Goal: Transaction & Acquisition: Download file/media

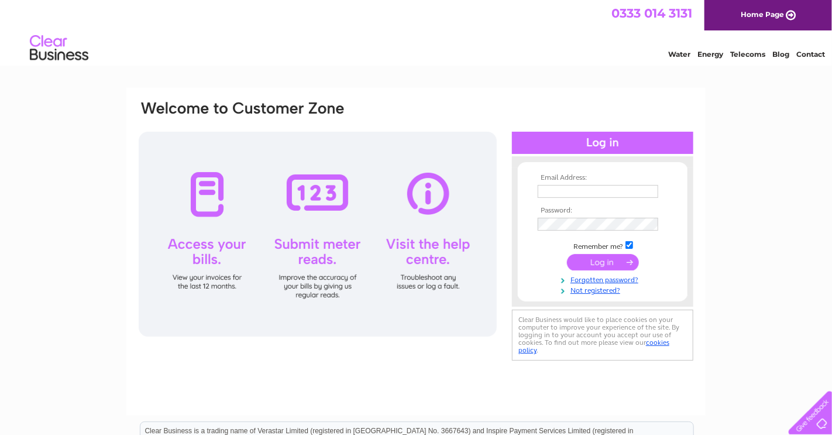
type input "[EMAIL_ADDRESS][DOMAIN_NAME]"
click at [611, 257] on input "submit" at bounding box center [603, 262] width 72 height 16
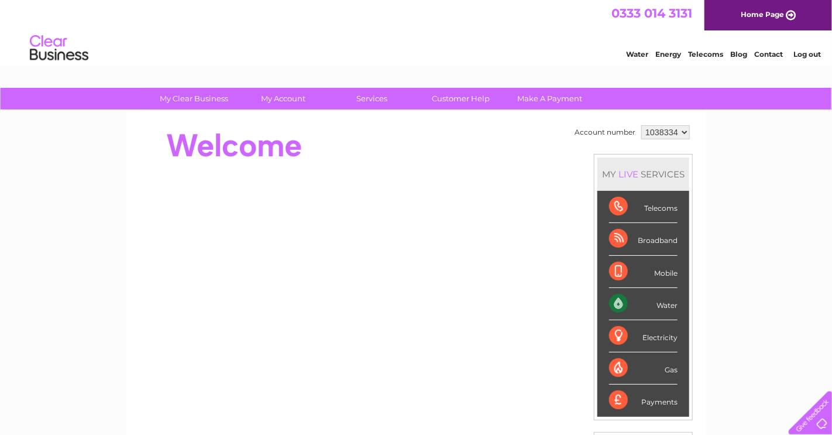
click at [666, 132] on select "1038334 1038337" at bounding box center [666, 132] width 49 height 14
select select "1038337"
click at [642, 125] on select "1038334 1038337" at bounding box center [666, 132] width 49 height 14
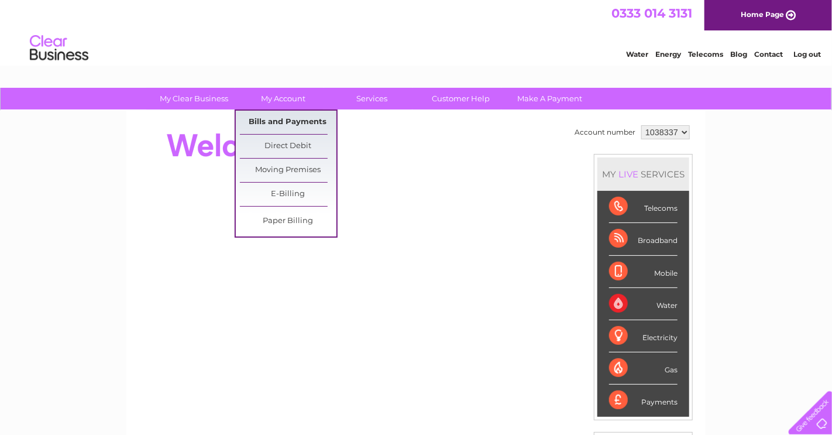
click at [285, 121] on link "Bills and Payments" at bounding box center [288, 122] width 97 height 23
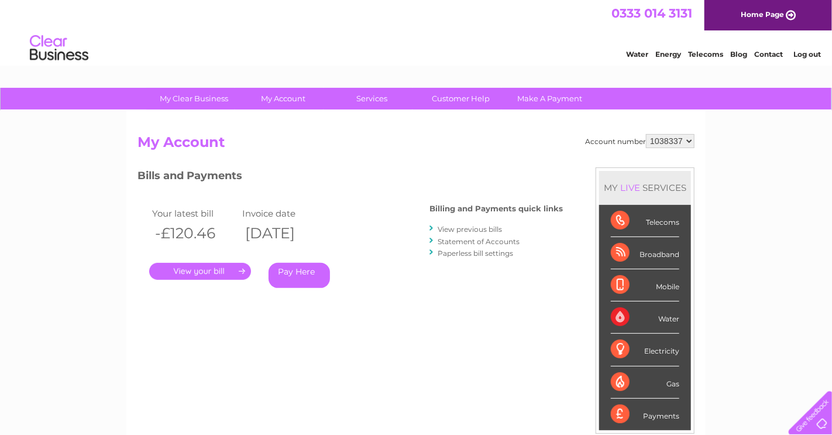
click at [480, 230] on link "View previous bills" at bounding box center [470, 229] width 64 height 9
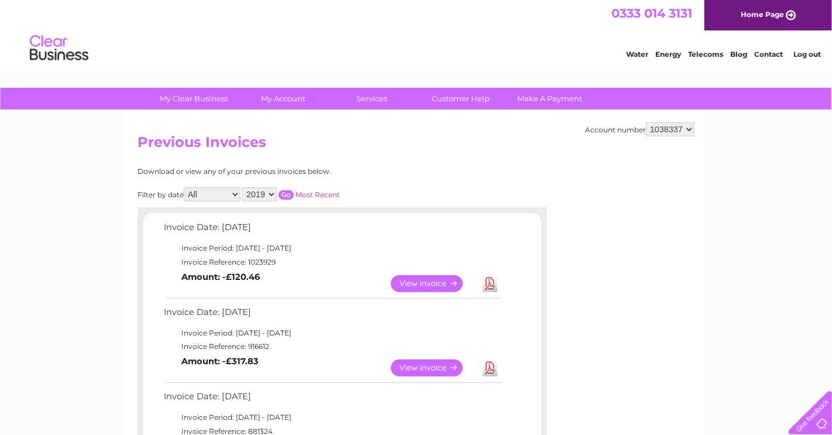
click at [488, 283] on link "Download" at bounding box center [490, 283] width 15 height 17
click at [270, 193] on select "2019 2018 2017" at bounding box center [259, 194] width 35 height 14
click at [316, 196] on link "Most Recent" at bounding box center [318, 194] width 44 height 9
click at [322, 191] on link "Most Recent" at bounding box center [318, 194] width 44 height 9
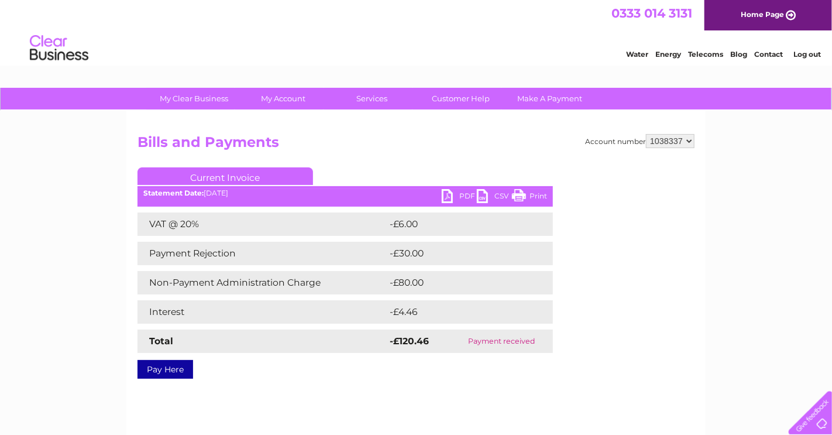
click at [448, 196] on link "PDF" at bounding box center [459, 197] width 35 height 17
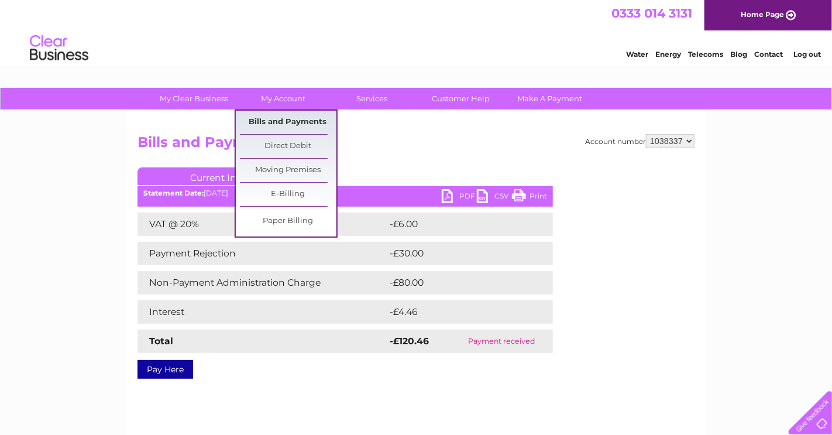
click at [296, 119] on link "Bills and Payments" at bounding box center [288, 122] width 97 height 23
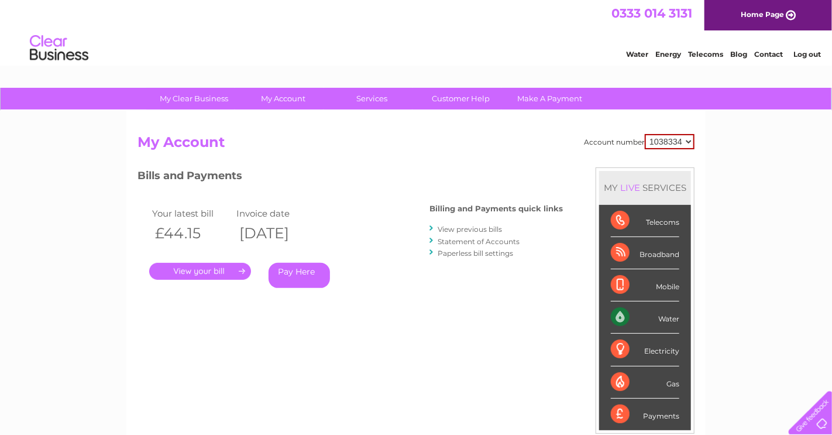
click at [208, 270] on link "." at bounding box center [200, 271] width 102 height 17
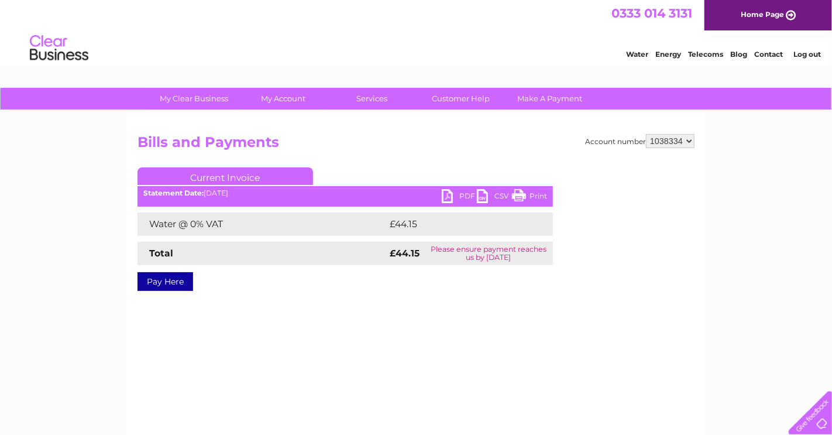
click at [449, 196] on link "PDF" at bounding box center [459, 197] width 35 height 17
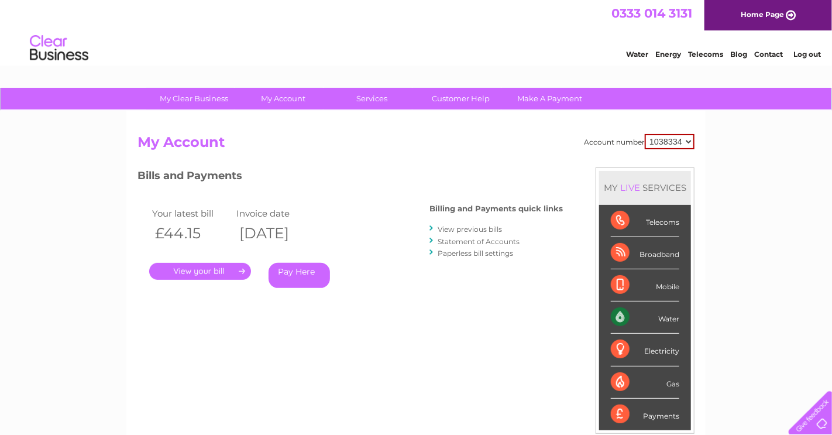
click at [485, 231] on link "View previous bills" at bounding box center [470, 229] width 64 height 9
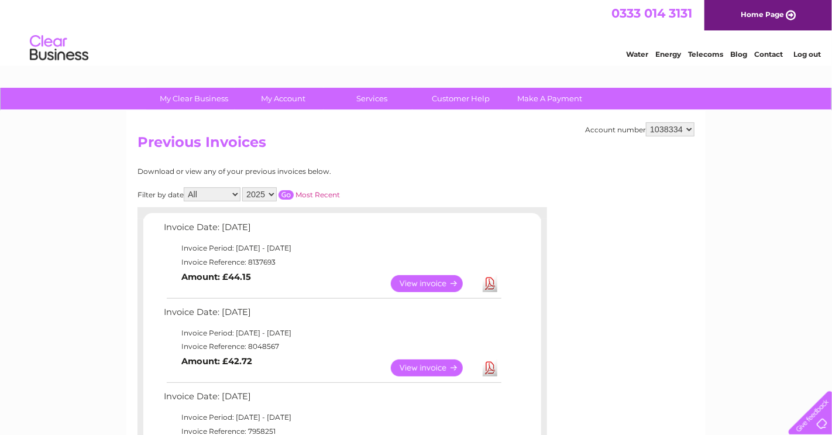
click at [488, 368] on link "Download" at bounding box center [490, 367] width 15 height 17
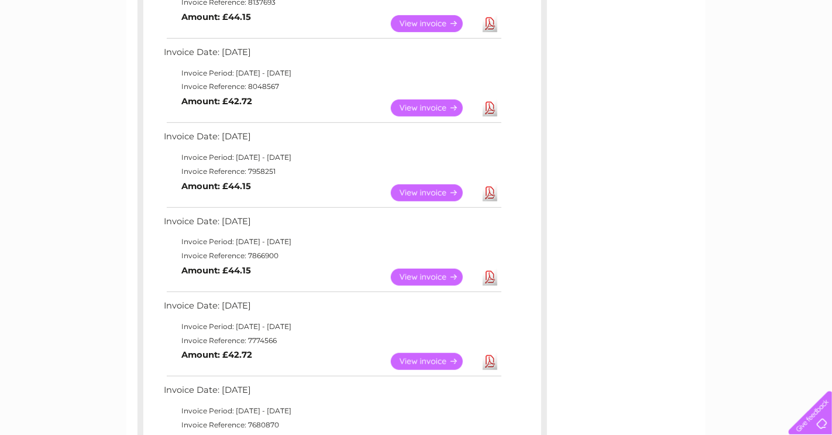
scroll to position [296, 0]
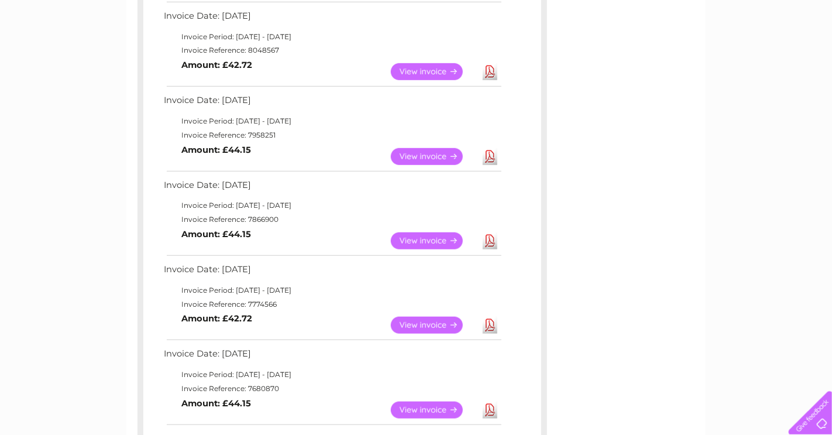
click at [492, 157] on link "Download" at bounding box center [490, 156] width 15 height 17
click at [491, 242] on link "Download" at bounding box center [490, 240] width 15 height 17
